Goal: Information Seeking & Learning: Learn about a topic

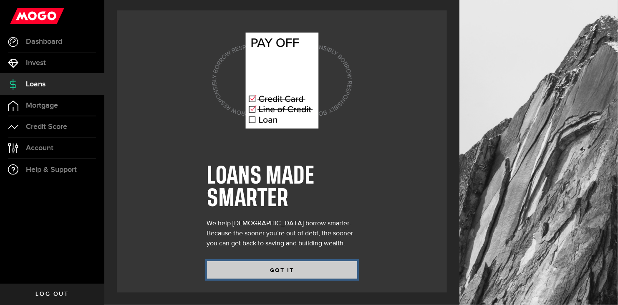
click at [256, 276] on button "GOT IT" at bounding box center [282, 270] width 150 height 18
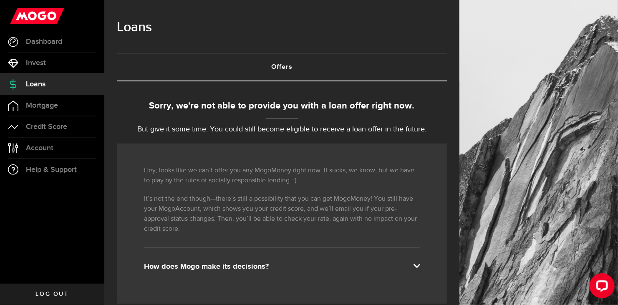
click at [413, 264] on span at bounding box center [416, 265] width 7 height 7
click at [16, 60] on icon at bounding box center [13, 63] width 10 height 10
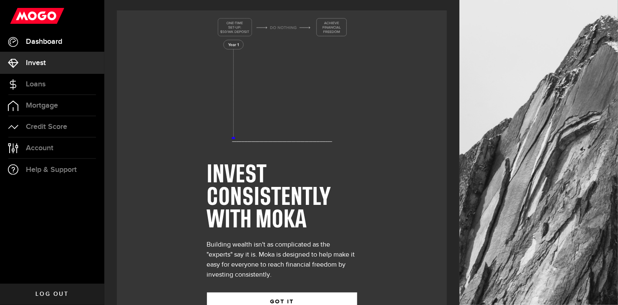
click at [22, 43] on link "Dashboard" at bounding box center [52, 41] width 104 height 21
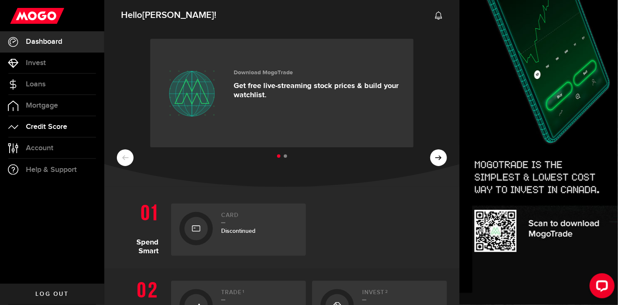
click at [71, 129] on link "Credit Score" at bounding box center [52, 126] width 104 height 21
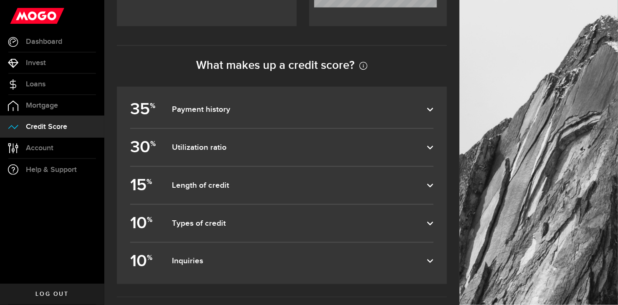
scroll to position [334, 0]
click at [429, 145] on use at bounding box center [431, 146] width 6 height 3
click at [0, 0] on input "30 % Utilization ratio" at bounding box center [0, 0] width 0 height 0
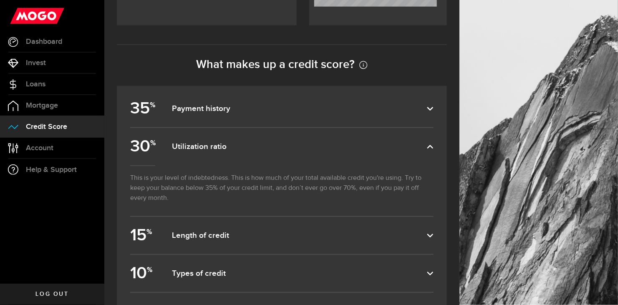
click at [440, 235] on article "35 % Payment history This makes up about 35% of your score, so pay your bills o…" at bounding box center [282, 210] width 330 height 248
click at [430, 233] on icon at bounding box center [430, 236] width 7 height 7
click at [0, 0] on input "15 % Length of credit" at bounding box center [0, 0] width 0 height 0
click at [428, 233] on icon at bounding box center [430, 236] width 7 height 7
click at [0, 0] on input "15 % Length of credit" at bounding box center [0, 0] width 0 height 0
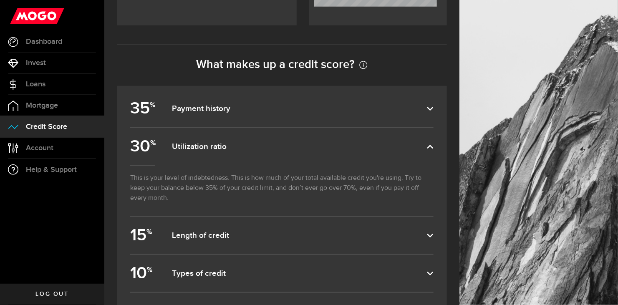
click at [431, 273] on icon at bounding box center [430, 274] width 7 height 7
click at [0, 0] on input "10 % Types of credit" at bounding box center [0, 0] width 0 height 0
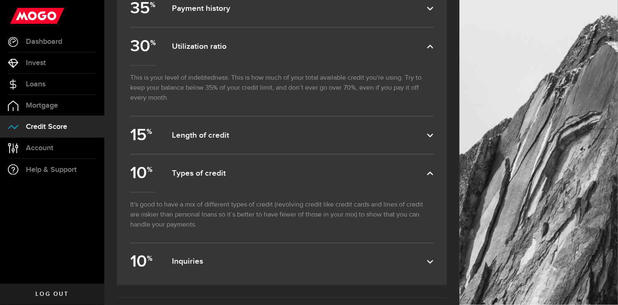
scroll to position [451, 0]
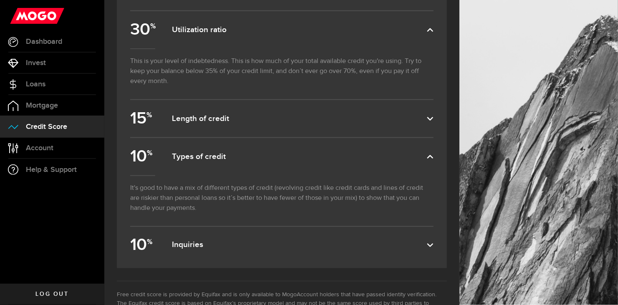
click at [440, 240] on article "35 % Payment history This makes up about 35% of your score, so pay your bills o…" at bounding box center [282, 118] width 330 height 299
click at [431, 245] on icon at bounding box center [430, 245] width 7 height 7
click at [0, 0] on input "10 % Inquiries" at bounding box center [0, 0] width 0 height 0
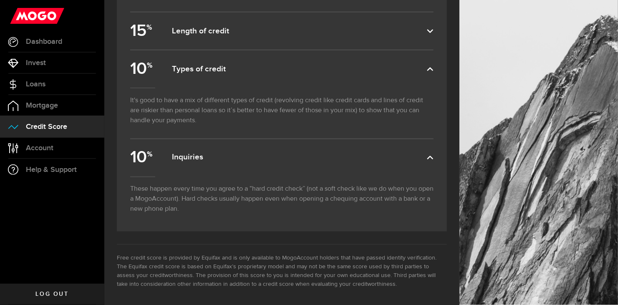
scroll to position [522, 0]
